Goal: Task Accomplishment & Management: Use online tool/utility

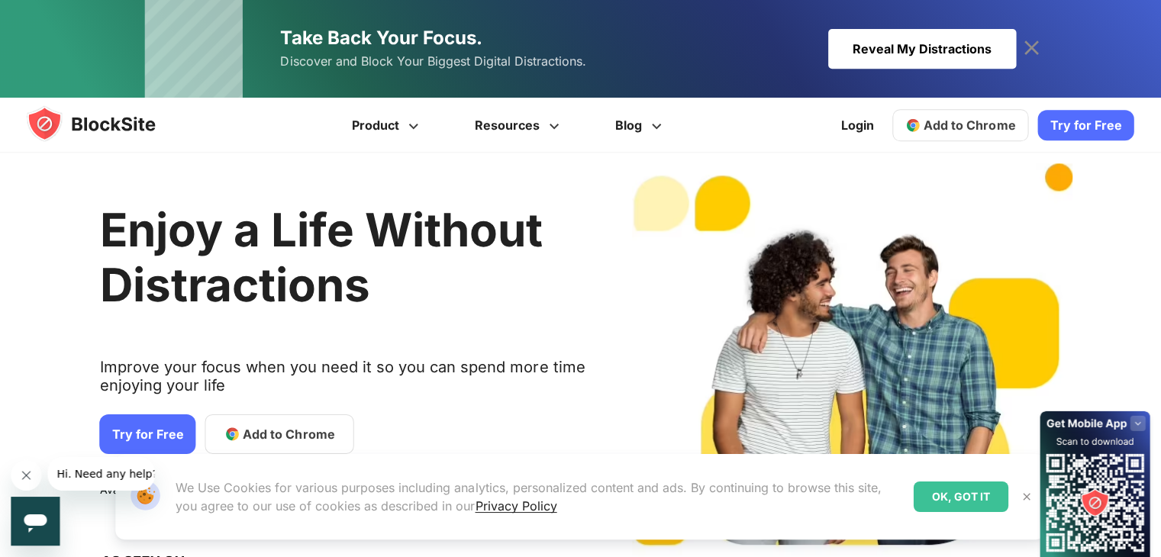
scroll to position [12, 0]
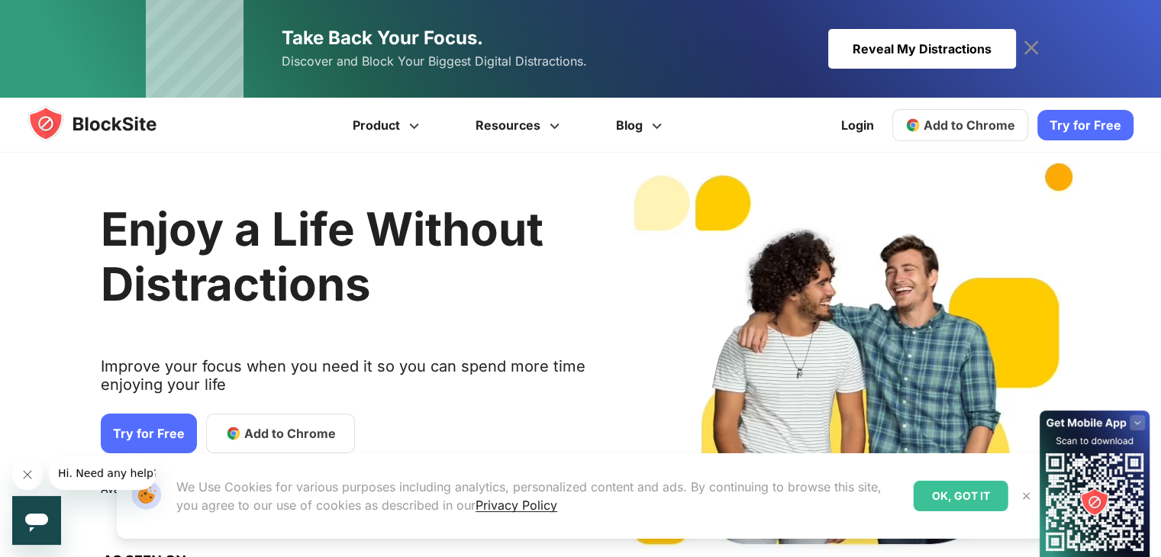
click at [976, 123] on span "Add to Chrome" at bounding box center [970, 125] width 92 height 15
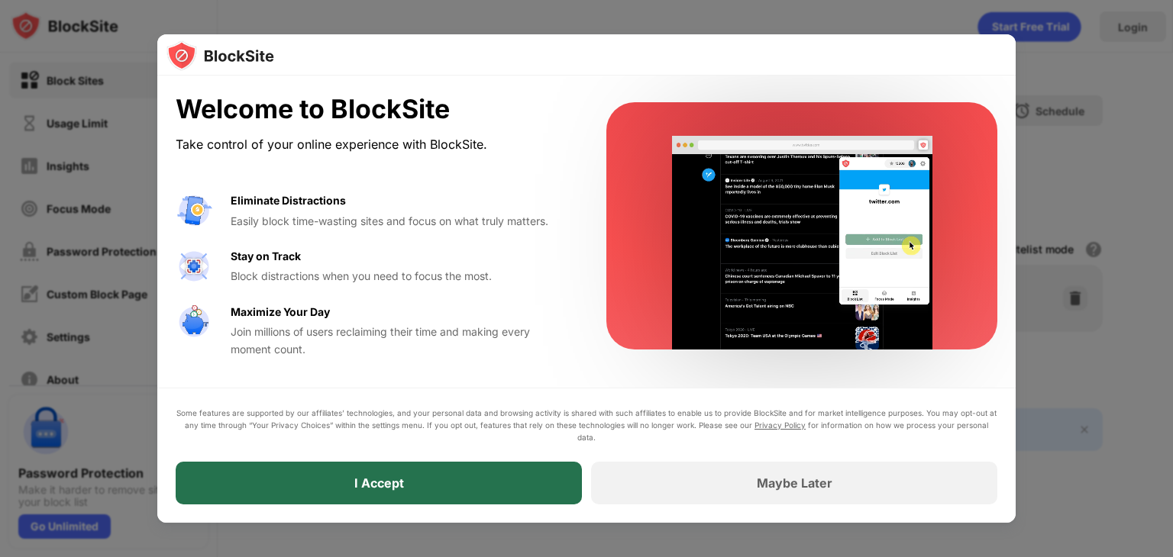
click at [410, 481] on div "I Accept" at bounding box center [379, 483] width 406 height 43
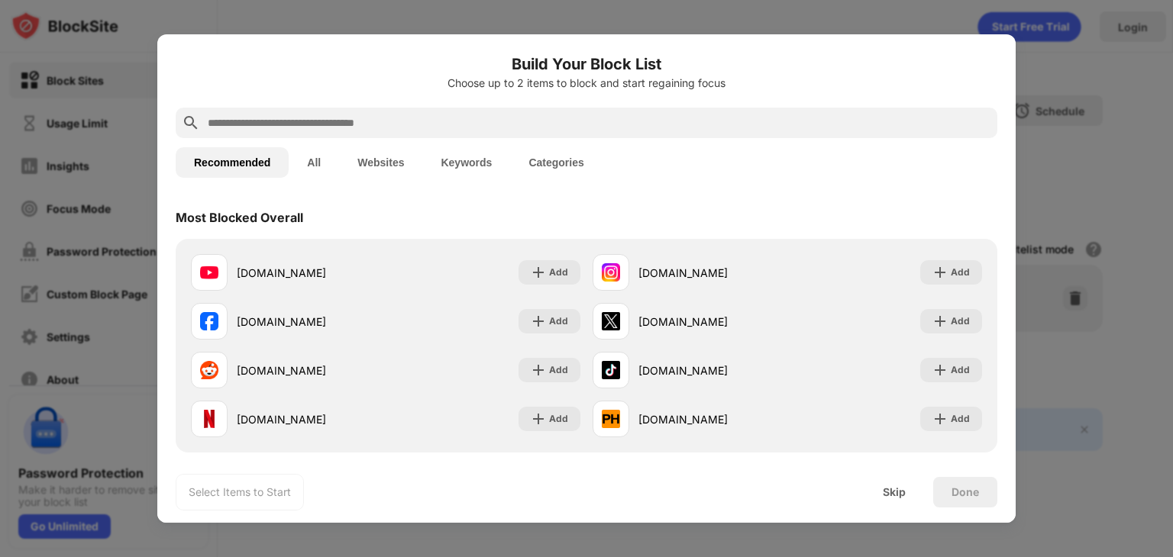
click at [428, 127] on input "text" at bounding box center [598, 123] width 785 height 18
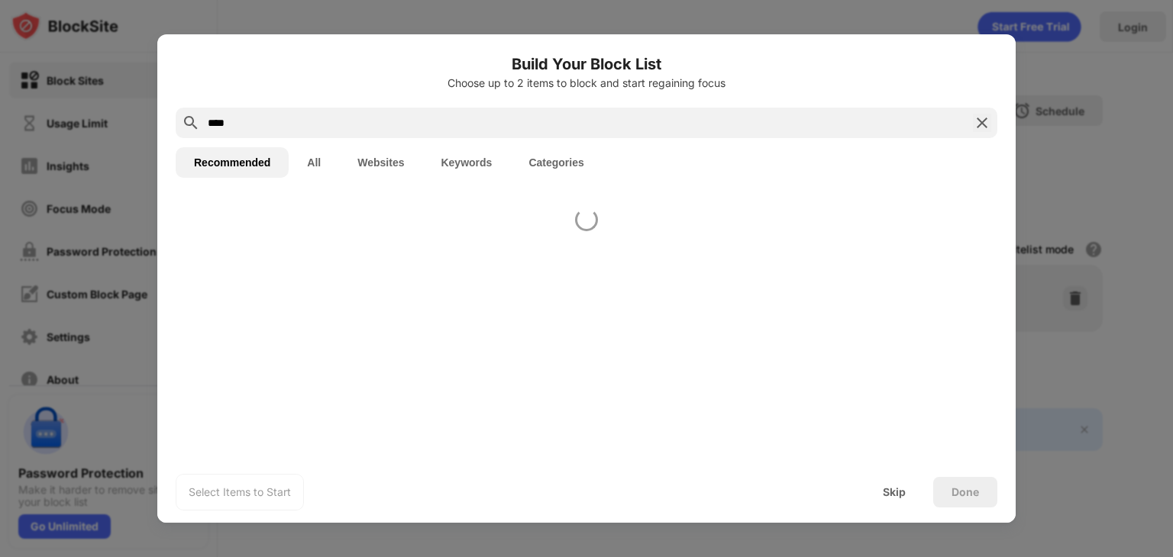
type input "****"
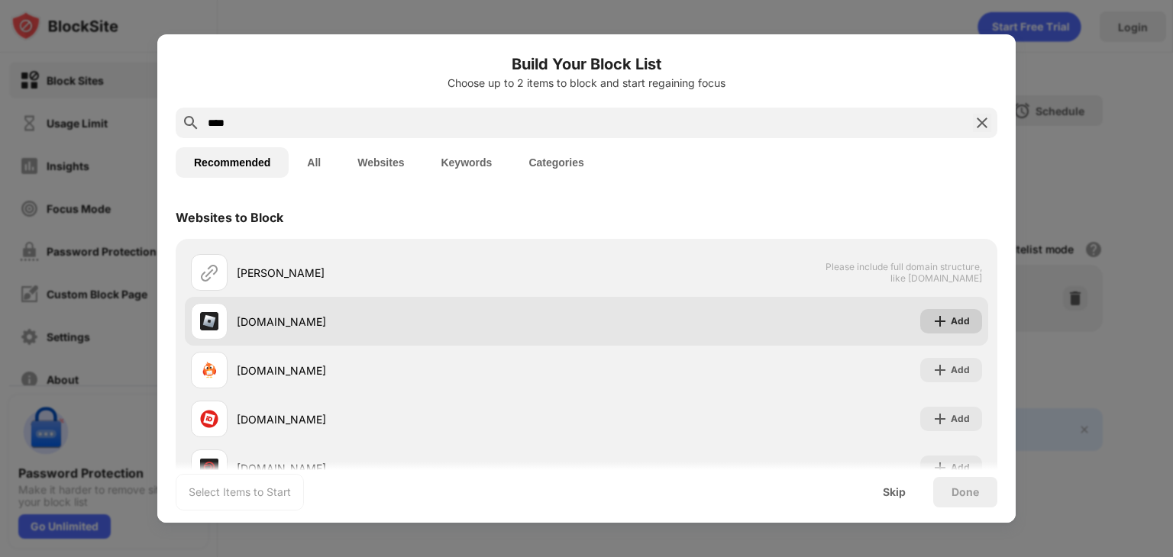
click at [950, 326] on div "Add" at bounding box center [959, 321] width 19 height 15
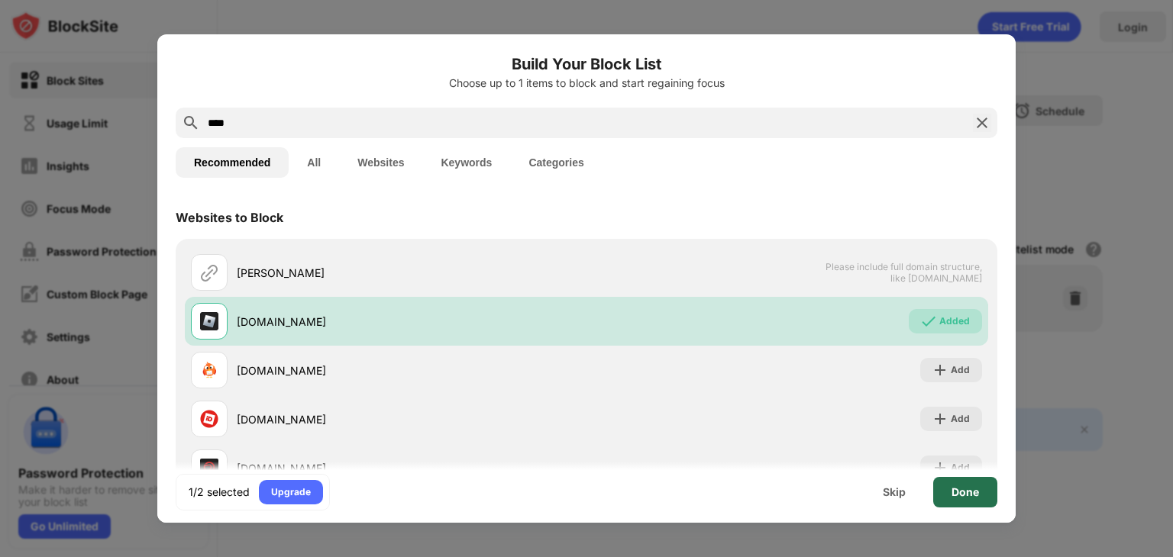
click at [957, 495] on div "Done" at bounding box center [964, 492] width 27 height 12
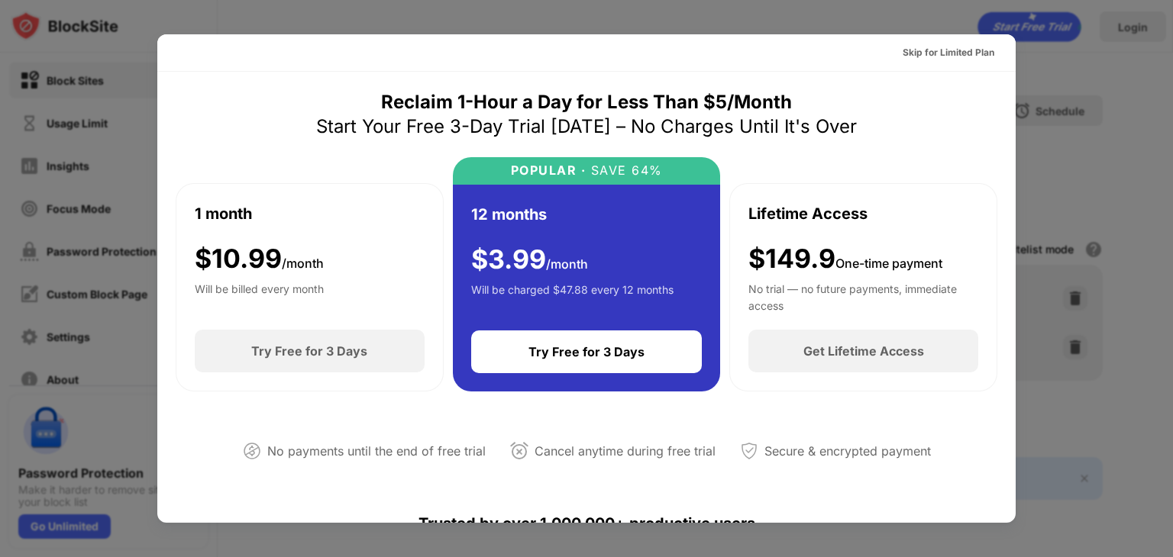
click at [357, 456] on div "No payments until the end of free trial" at bounding box center [376, 452] width 218 height 22
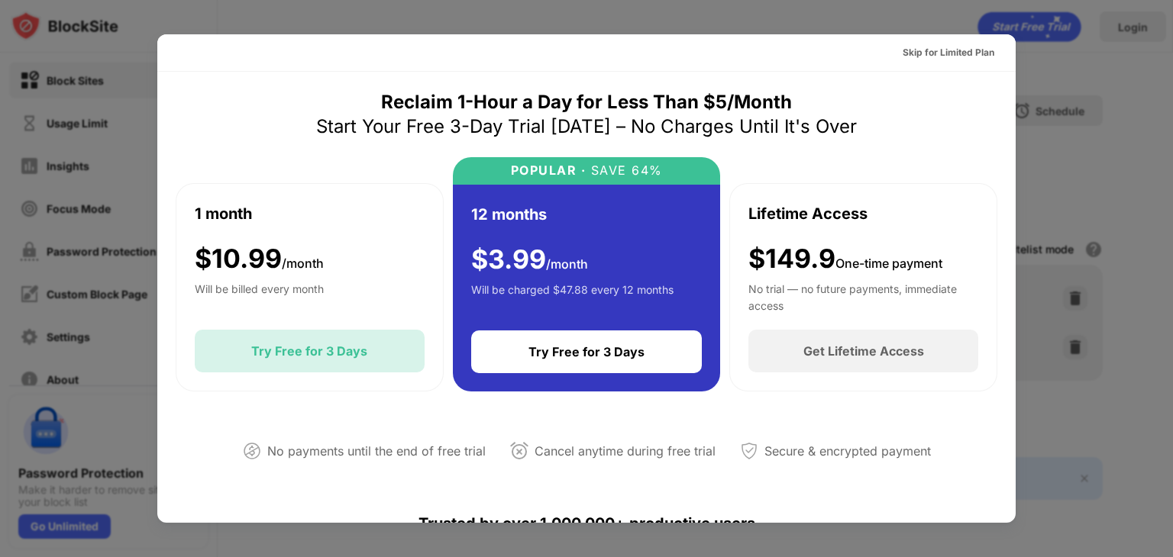
click at [344, 361] on div "Try Free for 3 Days" at bounding box center [310, 351] width 230 height 43
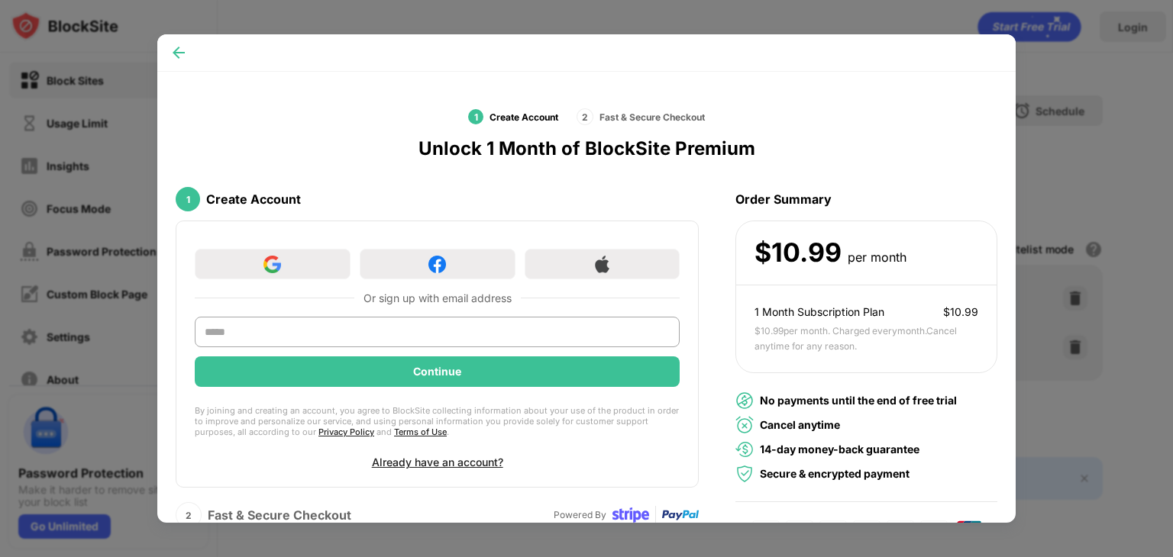
click at [184, 59] on img at bounding box center [178, 52] width 15 height 15
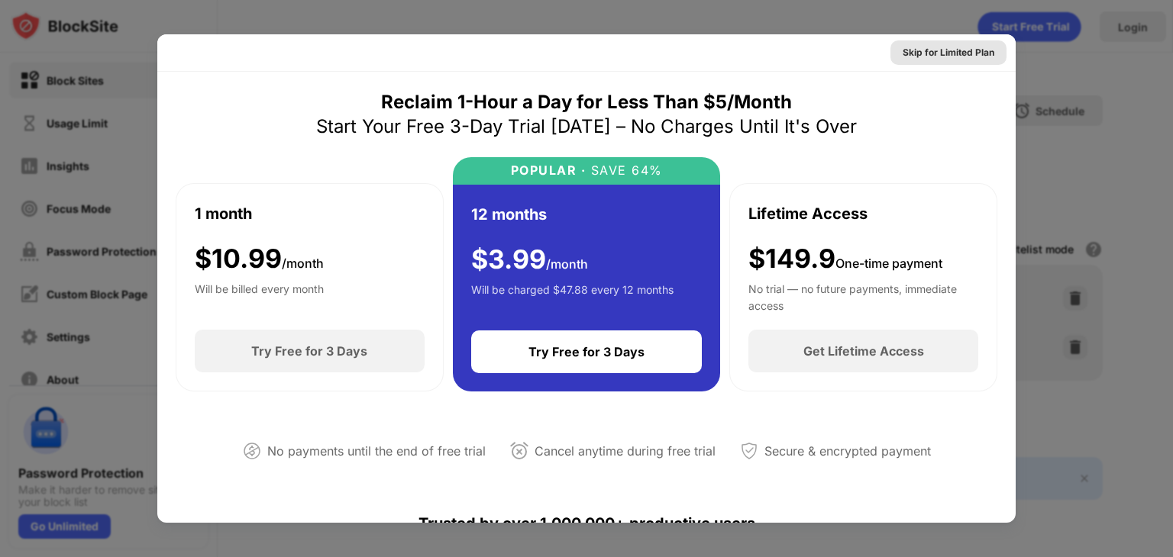
click at [957, 53] on div "Skip for Limited Plan" at bounding box center [948, 52] width 92 height 15
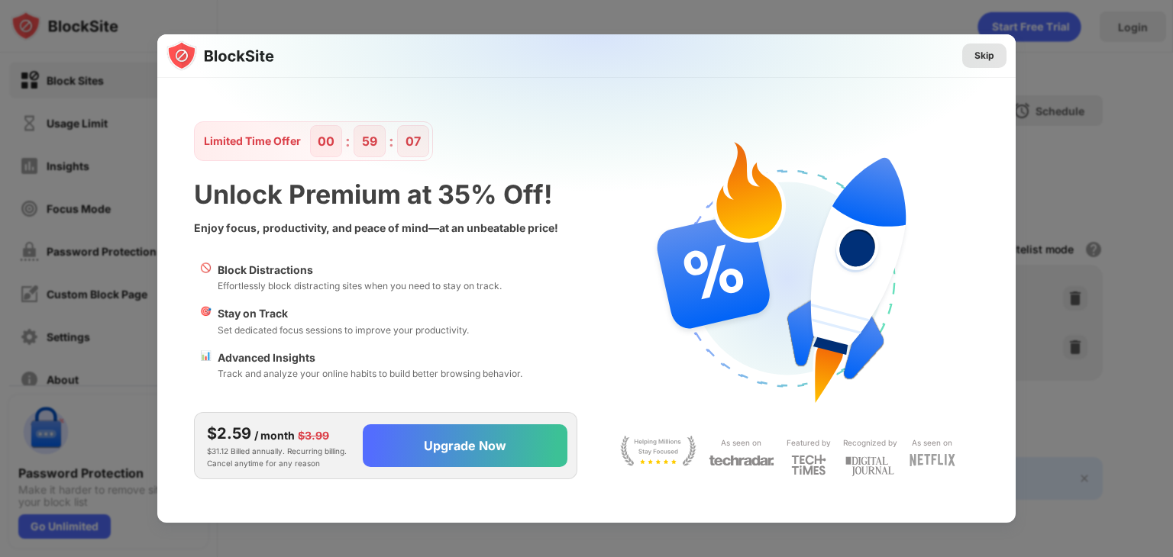
click at [982, 59] on div "Skip" at bounding box center [984, 55] width 20 height 15
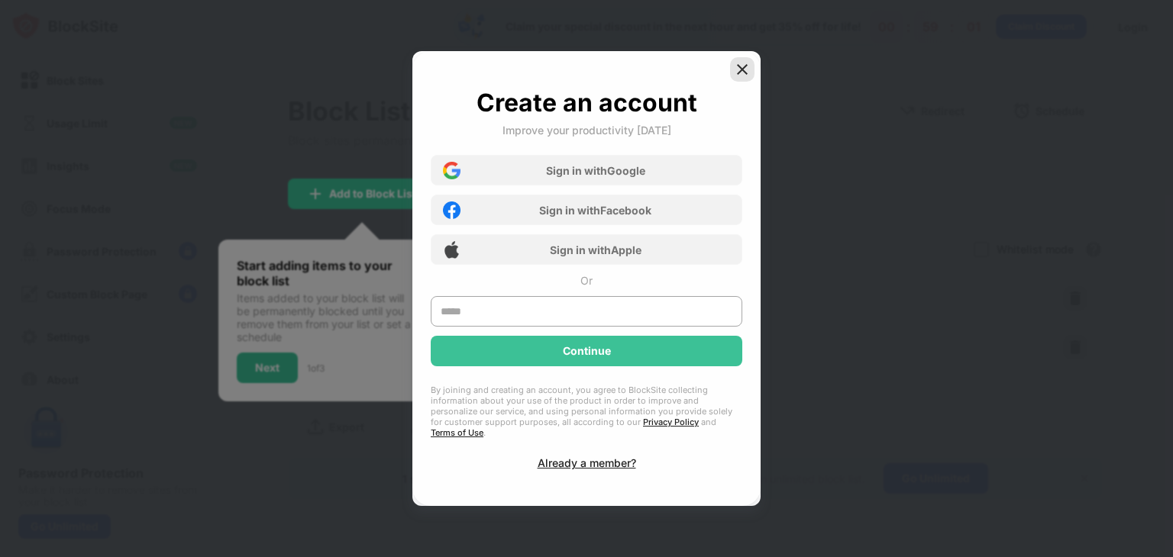
click at [745, 69] on img at bounding box center [741, 69] width 15 height 15
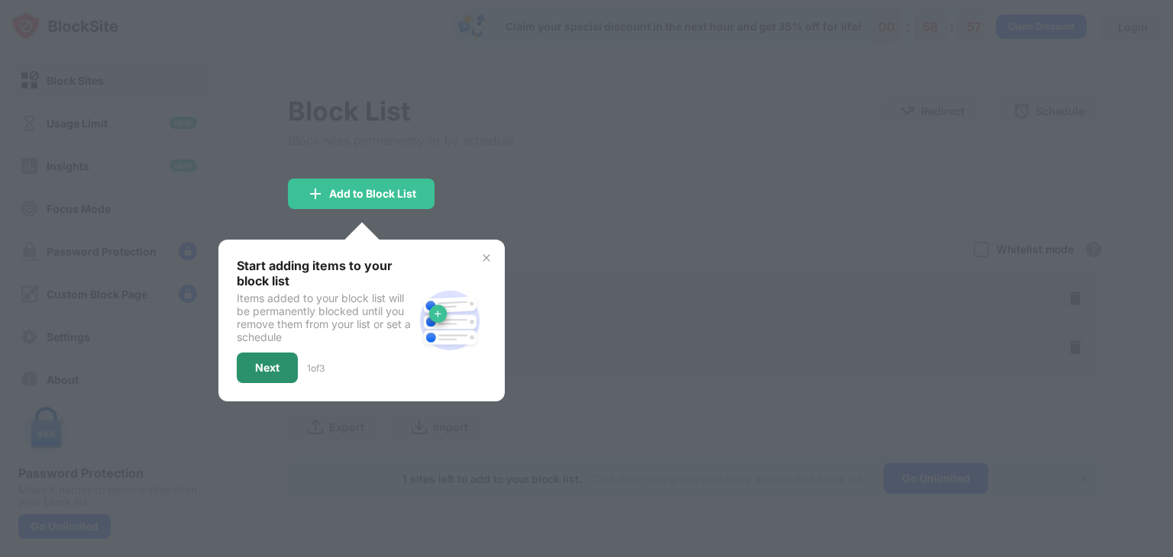
click at [269, 375] on div "Next" at bounding box center [267, 368] width 61 height 31
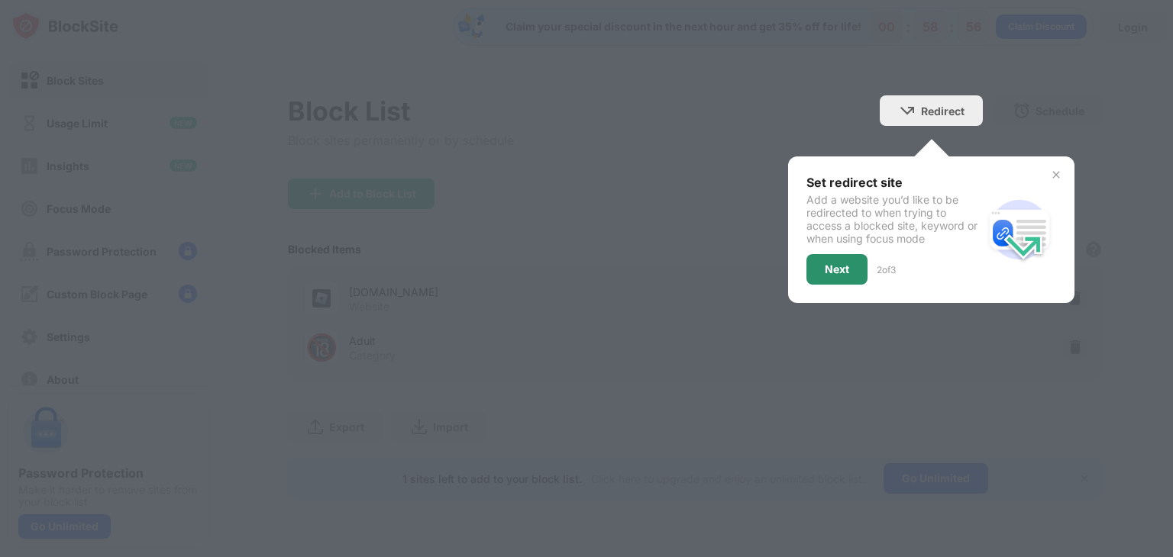
click at [844, 282] on div "Next" at bounding box center [836, 269] width 61 height 31
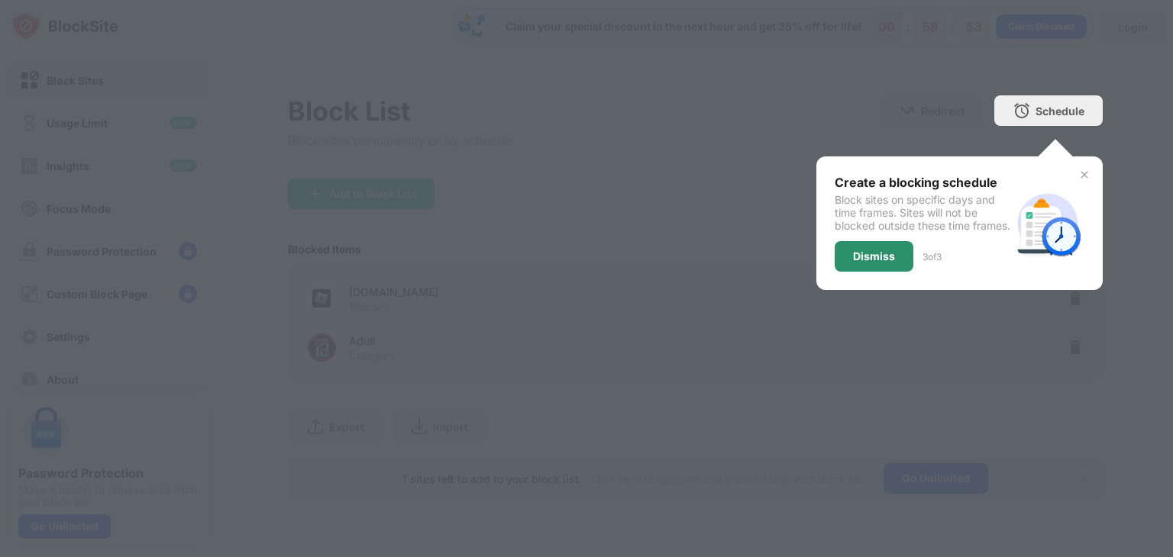
click at [890, 263] on div "Dismiss" at bounding box center [874, 256] width 42 height 12
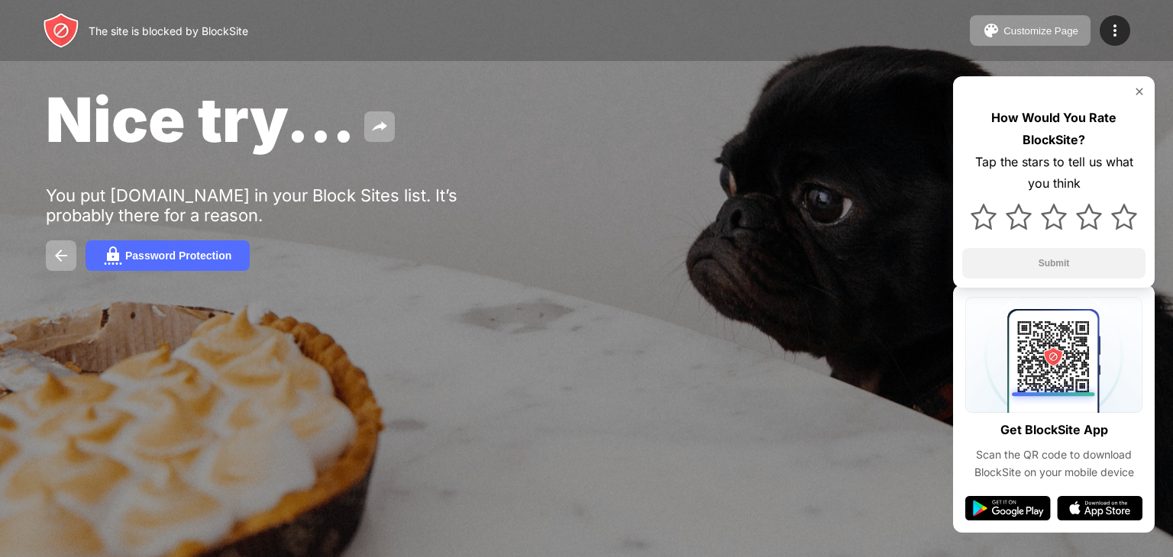
click at [1144, 92] on img at bounding box center [1139, 92] width 12 height 12
